Goal: Task Accomplishment & Management: Manage account settings

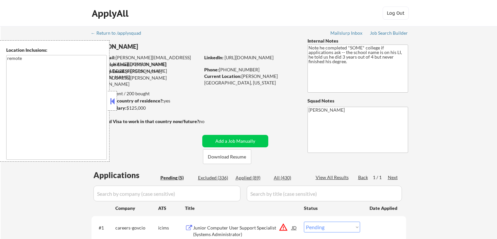
select select ""pending""
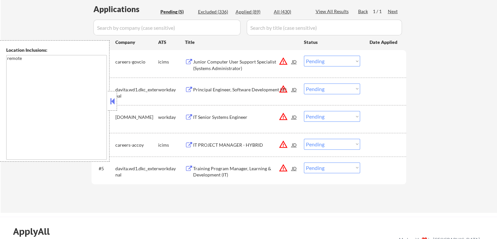
scroll to position [163, 0]
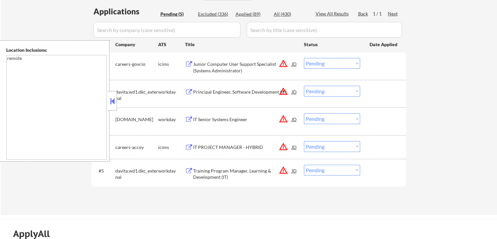
click at [211, 93] on div "Principal Engineer, Software Development (IT)" at bounding box center [242, 92] width 99 height 7
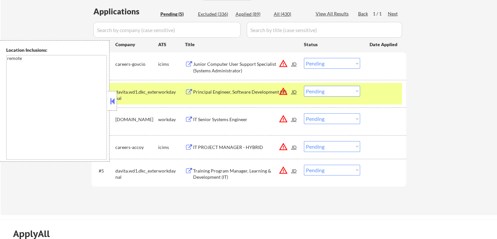
click at [206, 117] on div "IT Senior Systems Engineer" at bounding box center [242, 119] width 99 height 7
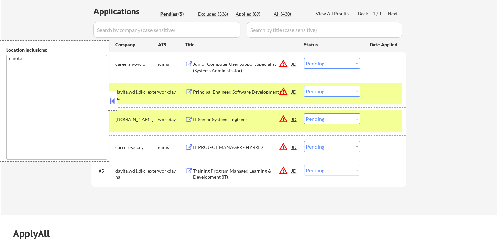
click at [205, 172] on div "Training Program Manager, Learning & Development (IT)" at bounding box center [242, 173] width 99 height 13
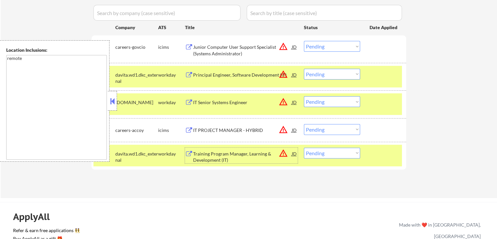
scroll to position [196, 0]
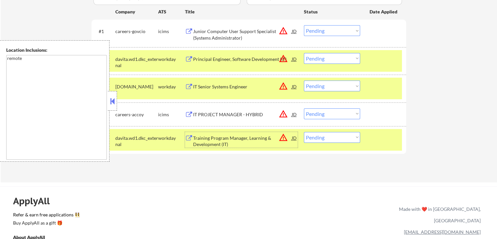
click at [320, 138] on select "Choose an option... Pending Applied Excluded (Questions) Excluded (Expired) Exc…" at bounding box center [332, 137] width 56 height 11
select select ""excluded__salary_""
click at [304, 132] on select "Choose an option... Pending Applied Excluded (Questions) Excluded (Expired) Exc…" at bounding box center [332, 137] width 56 height 11
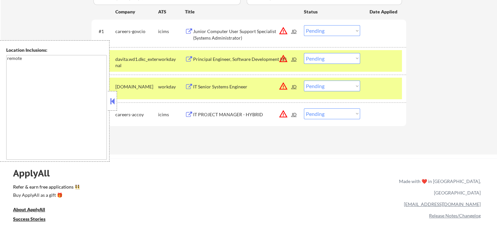
click at [241, 59] on div "Principal Engineer, Software Development (IT)" at bounding box center [242, 59] width 99 height 7
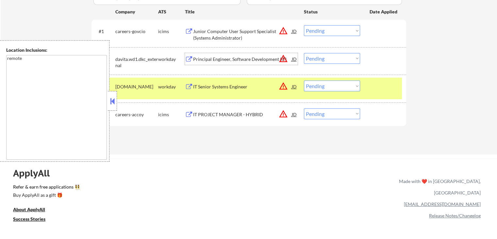
click at [328, 59] on select "Choose an option... Pending Applied Excluded (Questions) Excluded (Expired) Exc…" at bounding box center [332, 58] width 56 height 11
click at [304, 53] on select "Choose an option... Pending Applied Excluded (Questions) Excluded (Expired) Exc…" at bounding box center [332, 58] width 56 height 11
click at [223, 87] on div "IT Senior Systems Engineer" at bounding box center [242, 86] width 99 height 7
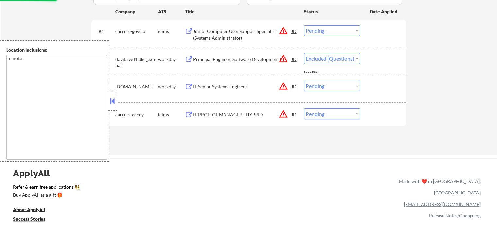
select select ""pending""
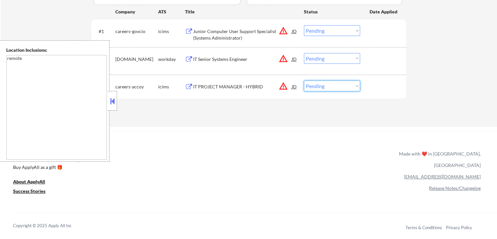
drag, startPoint x: 319, startPoint y: 88, endPoint x: 321, endPoint y: 90, distance: 3.5
click at [319, 88] on select "Choose an option... Pending Applied Excluded (Questions) Excluded (Expired) Exc…" at bounding box center [332, 85] width 56 height 11
select select ""excluded__location_""
click at [304, 80] on select "Choose an option... Pending Applied Excluded (Questions) Excluded (Expired) Exc…" at bounding box center [332, 85] width 56 height 11
click at [328, 65] on div "#2 [DOMAIN_NAME] workday IT Senior Systems Engineer JD warning_amber Choose an …" at bounding box center [247, 61] width 309 height 22
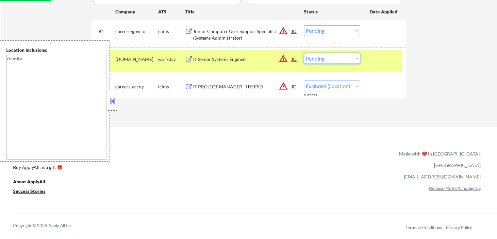
click at [337, 61] on select "Choose an option... Pending Applied Excluded (Questions) Excluded (Expired) Exc…" at bounding box center [332, 58] width 56 height 11
select select ""excluded__location_""
click at [304, 53] on select "Choose an option... Pending Applied Excluded (Questions) Excluded (Expired) Exc…" at bounding box center [332, 58] width 56 height 11
click at [331, 32] on select "Choose an option... Pending Applied Excluded (Questions) Excluded (Expired) Exc…" at bounding box center [332, 30] width 56 height 11
select select ""excluded__location_""
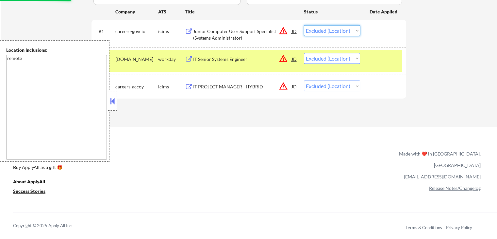
click at [304, 25] on select "Choose an option... Pending Applied Excluded (Questions) Excluded (Expired) Exc…" at bounding box center [332, 30] width 56 height 11
